Goal: Information Seeking & Learning: Learn about a topic

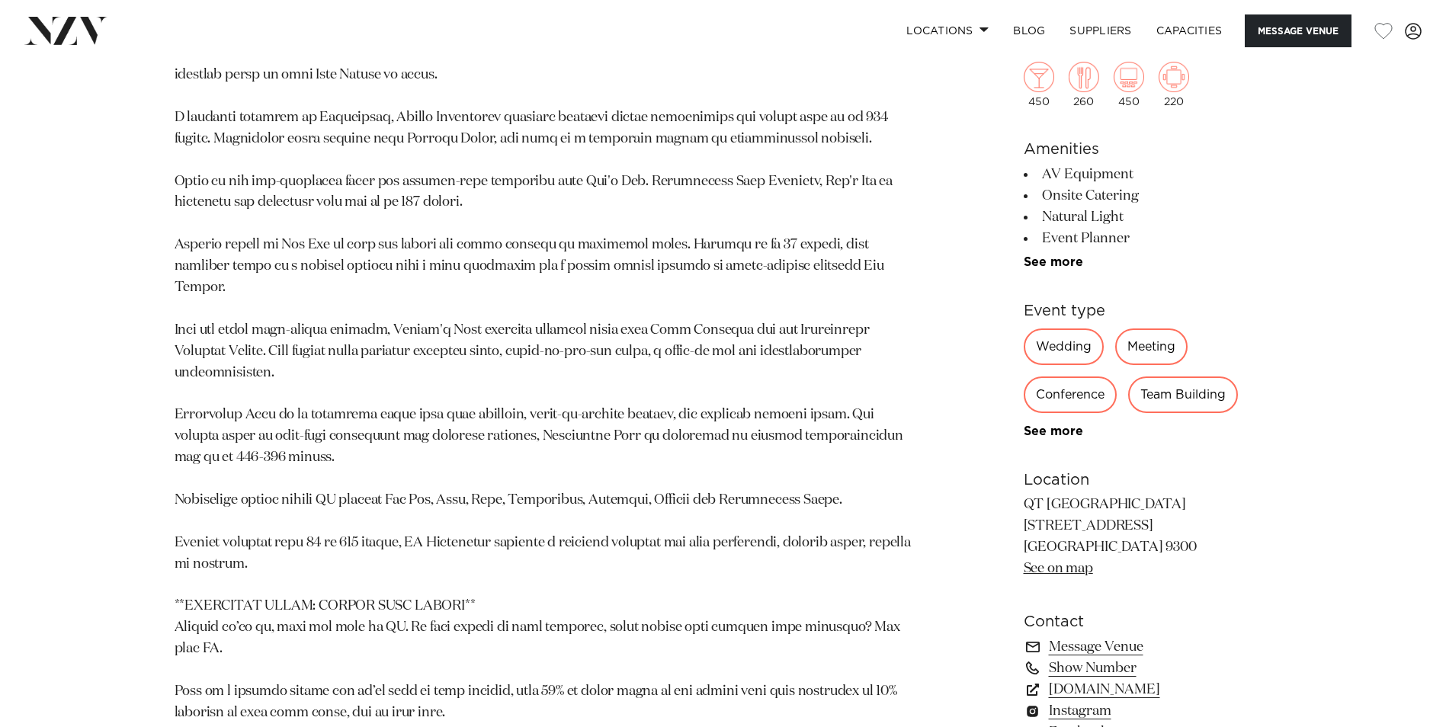
scroll to position [1754, 0]
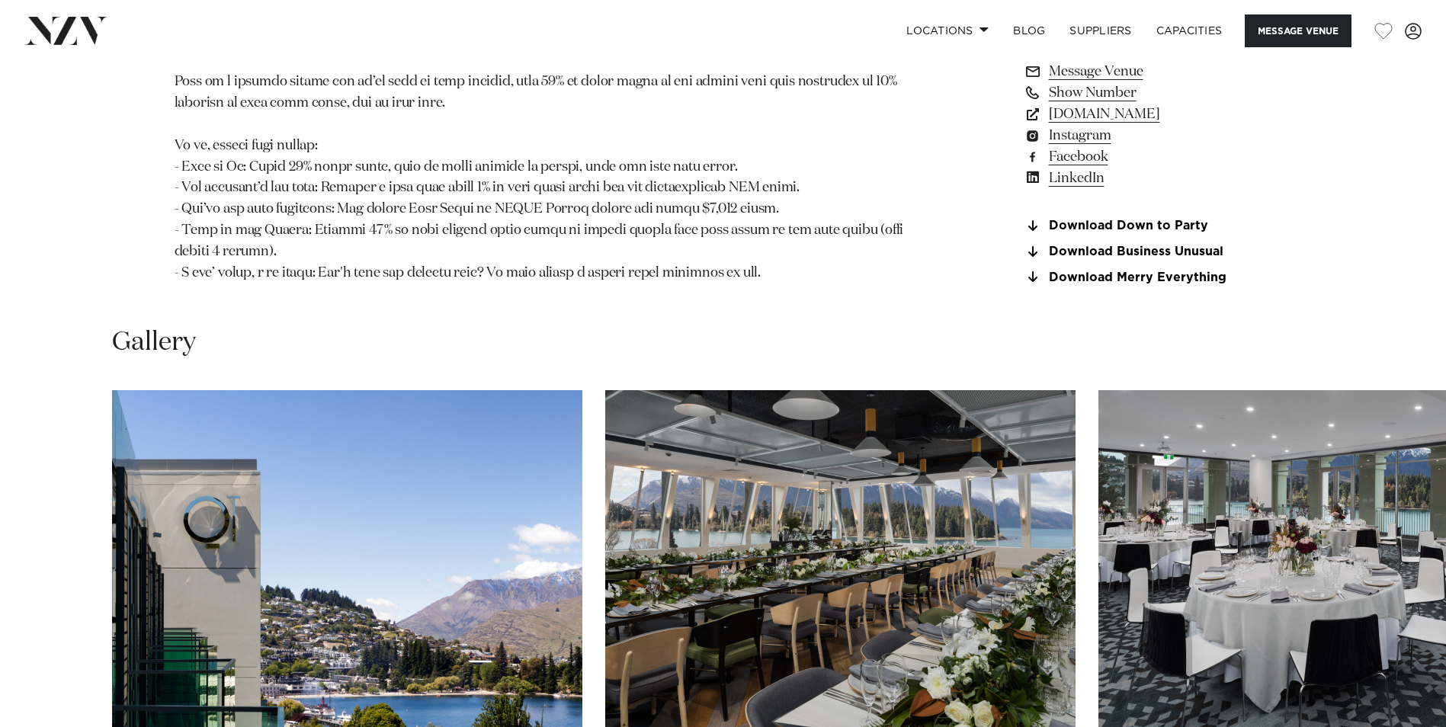
click at [1213, 460] on img "3 / 21" at bounding box center [1334, 562] width 470 height 345
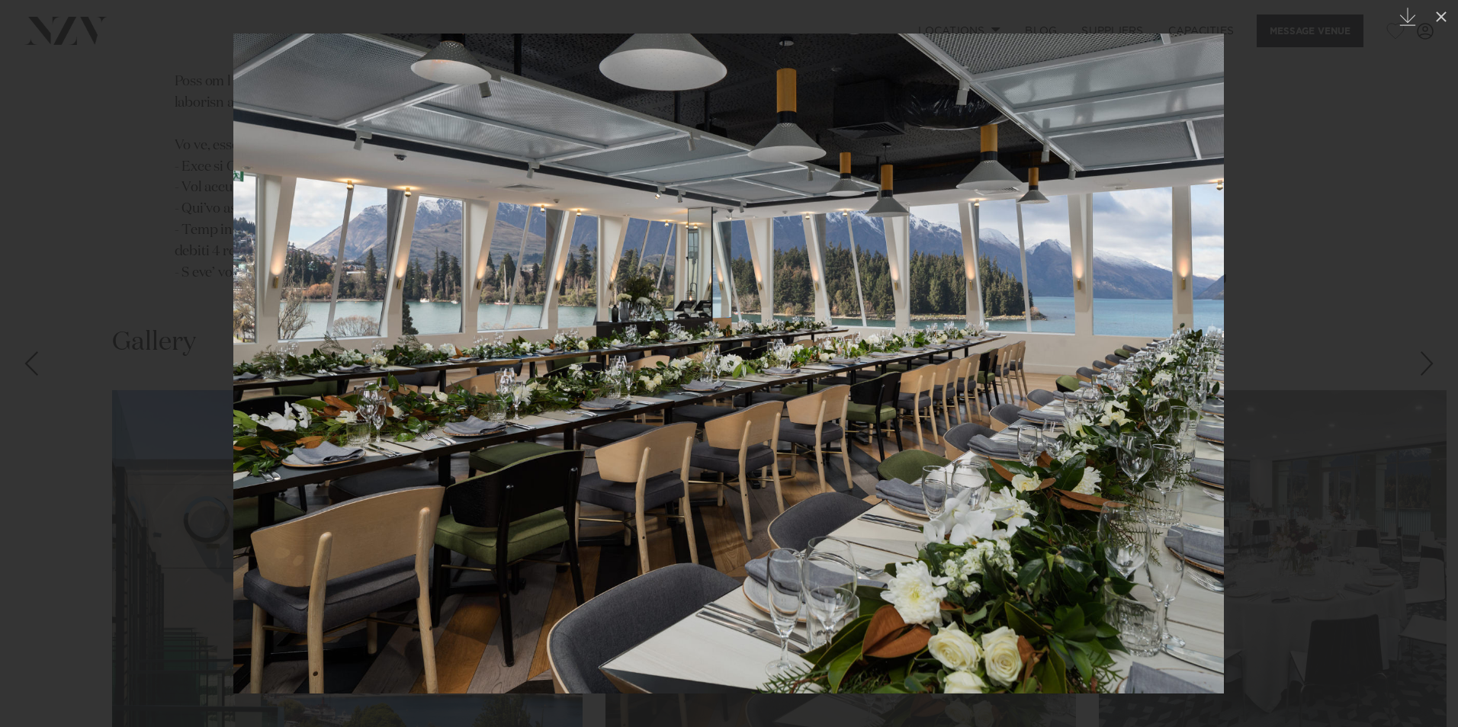
drag, startPoint x: 1121, startPoint y: 363, endPoint x: 1311, endPoint y: 242, distance: 225.2
click at [1311, 242] on div at bounding box center [729, 363] width 1458 height 727
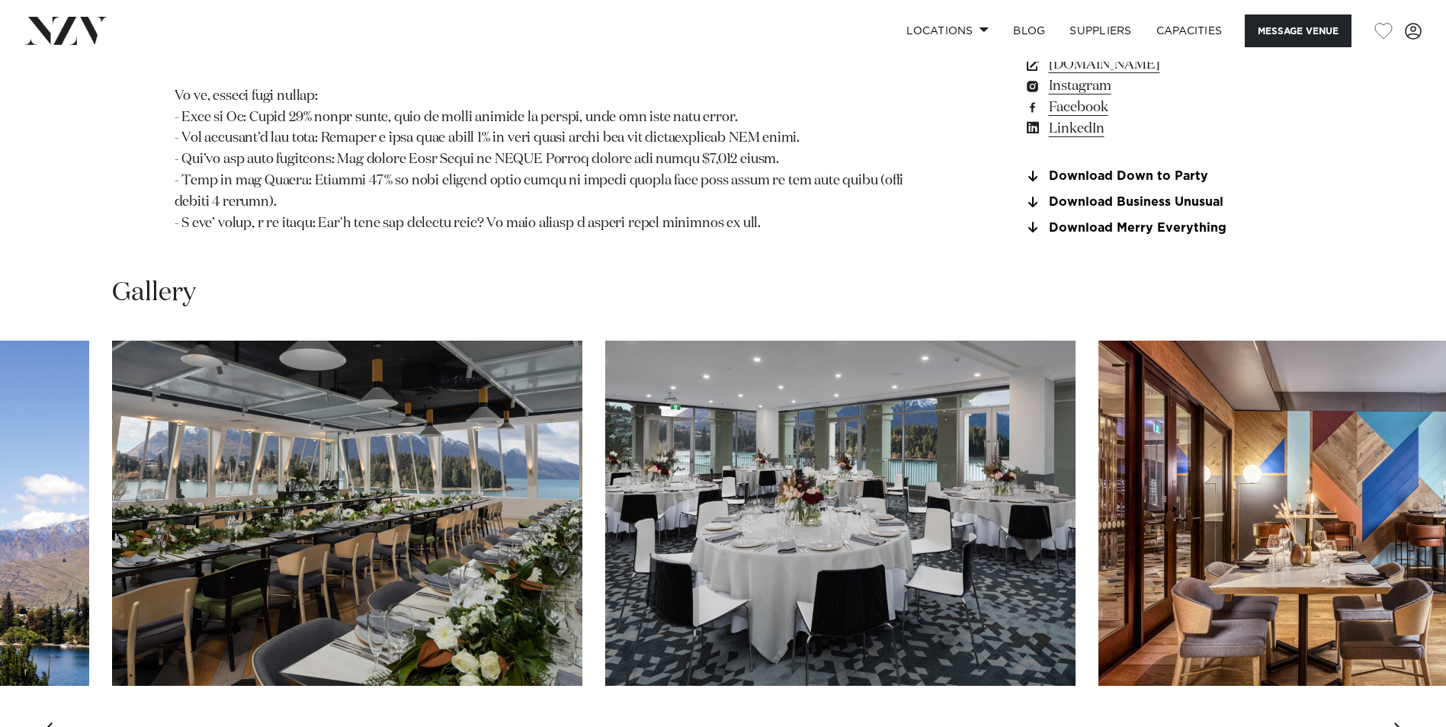
scroll to position [1830, 0]
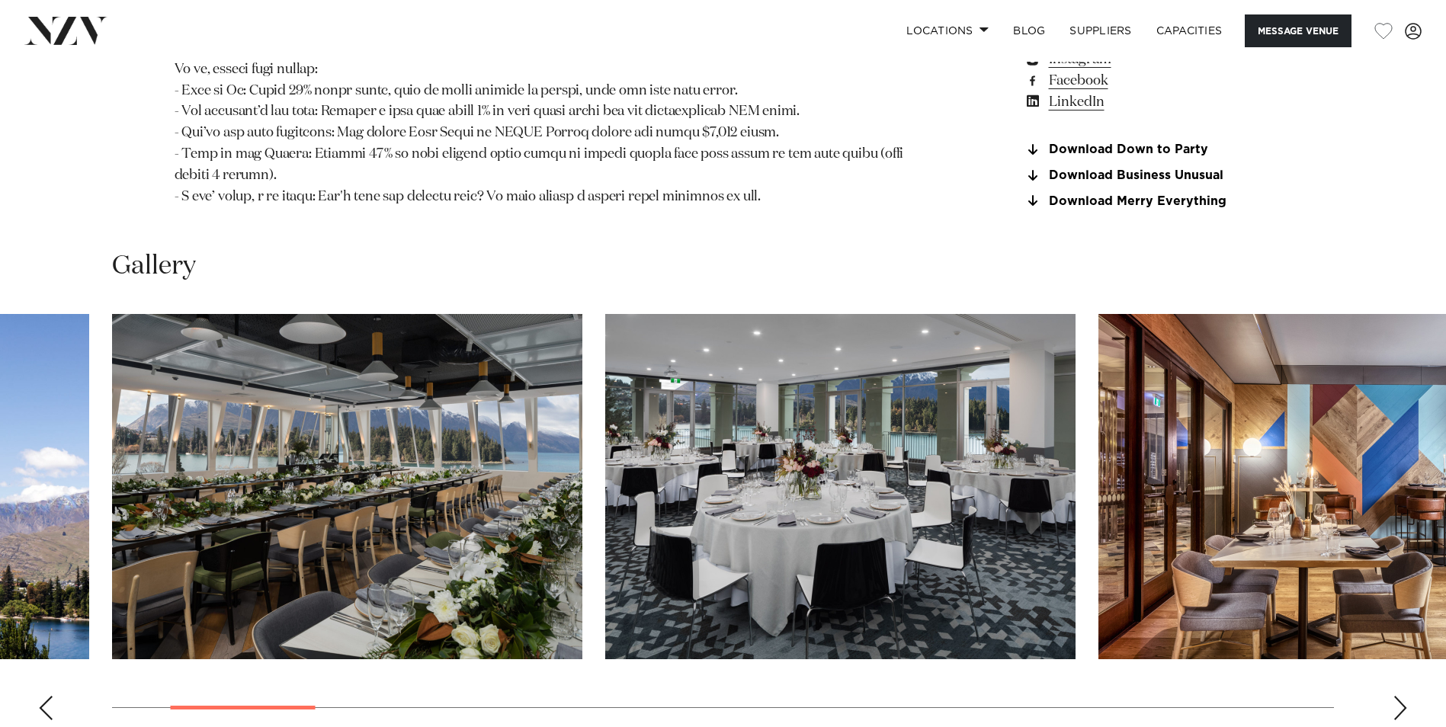
click at [41, 696] on div "Previous slide" at bounding box center [45, 708] width 15 height 24
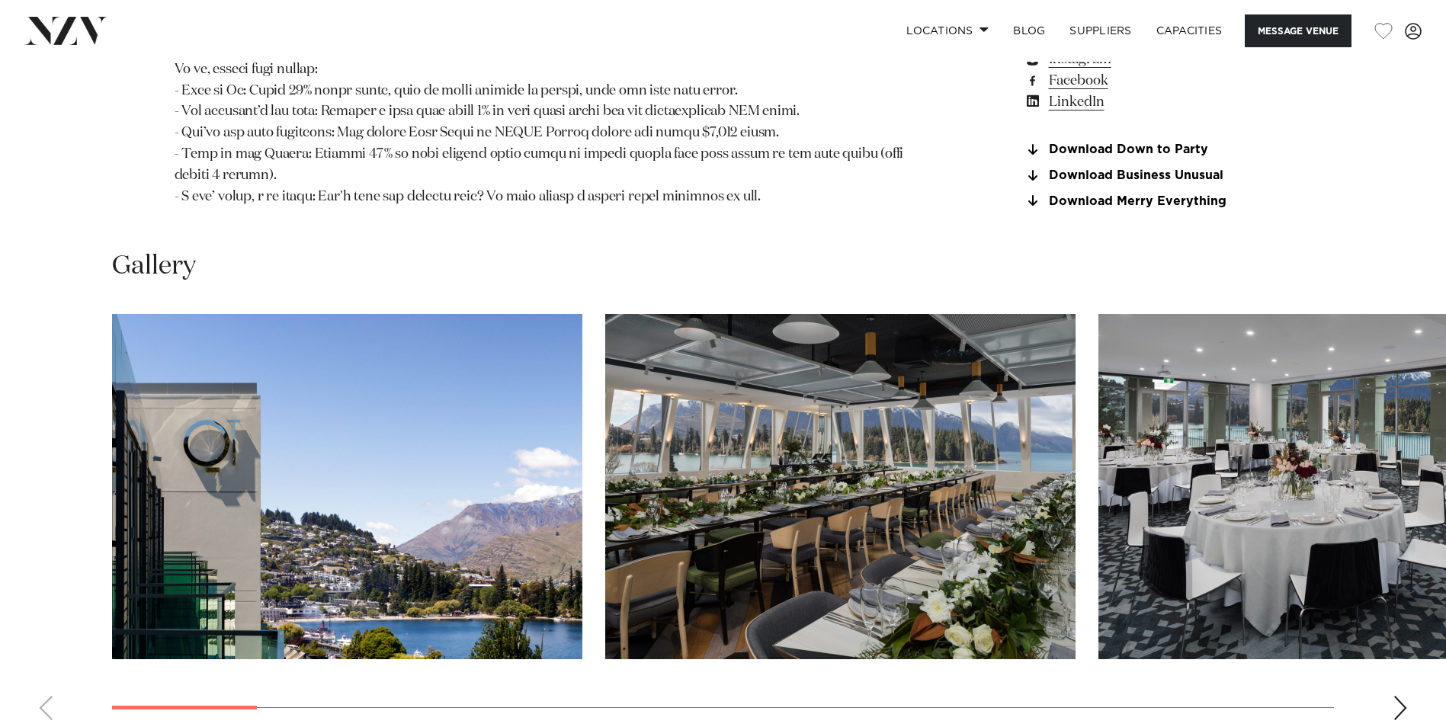
click at [41, 641] on swiper-container at bounding box center [723, 523] width 1446 height 419
click at [1099, 480] on img "3 / 21" at bounding box center [1334, 486] width 470 height 345
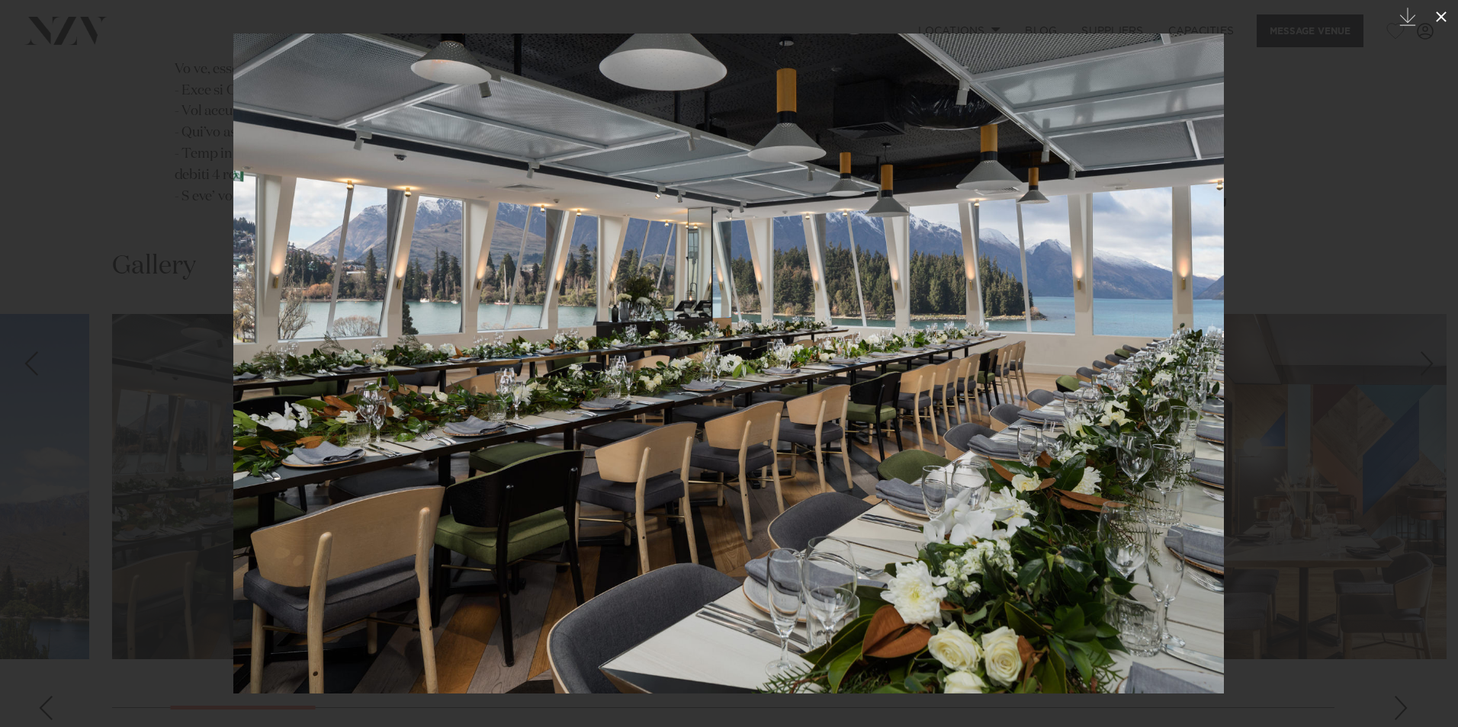
click at [1446, 20] on icon at bounding box center [1441, 17] width 18 height 18
